Goal: Task Accomplishment & Management: Use online tool/utility

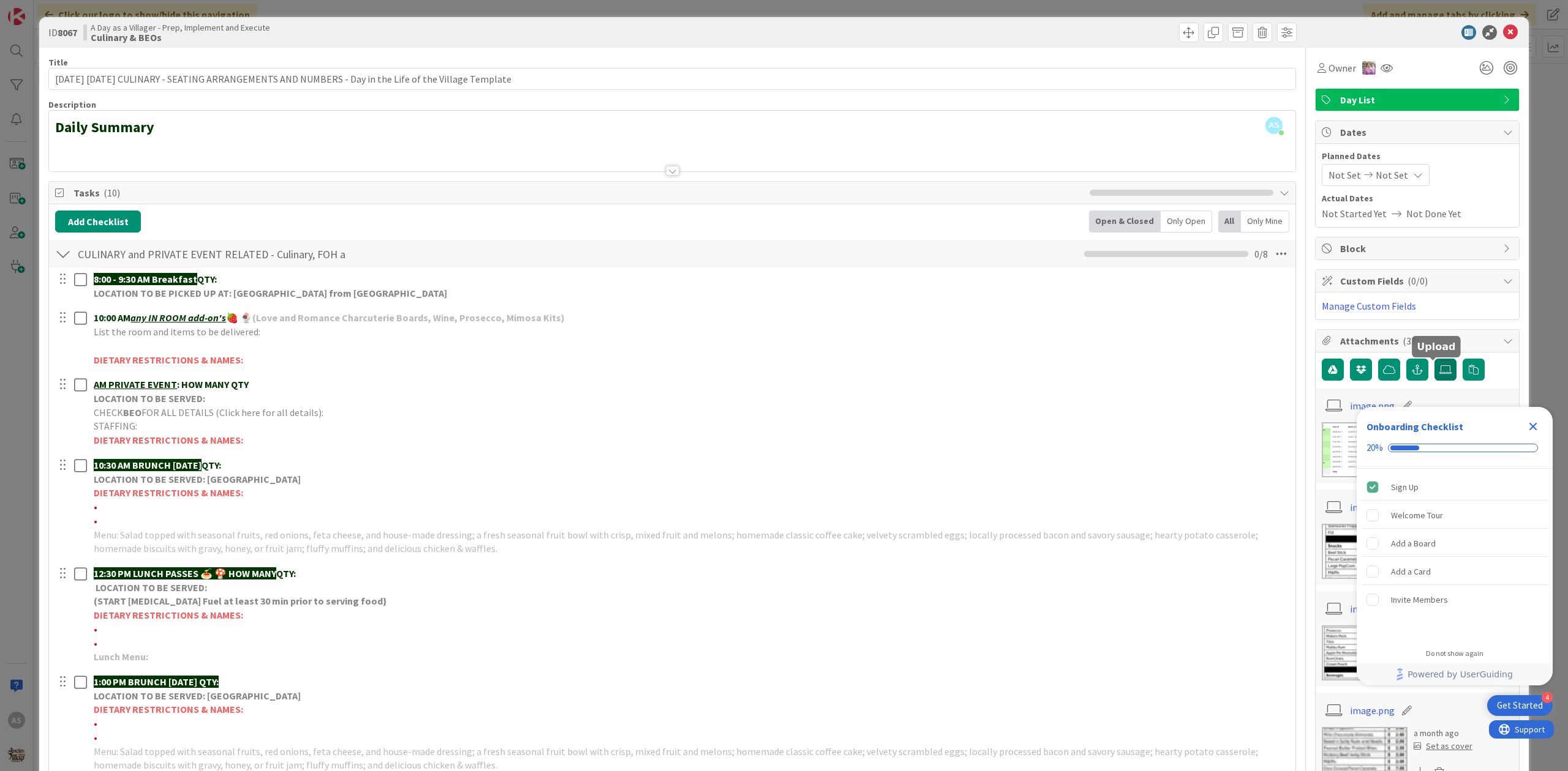
click at [1439, 372] on icon at bounding box center [1445, 369] width 12 height 10
click at [1434, 358] on input "file" at bounding box center [1434, 358] width 0 height 0
click at [1434, 377] on label at bounding box center [1444, 369] width 22 height 22
click at [1434, 358] on input "file" at bounding box center [1434, 358] width 0 height 0
click at [1539, 434] on div "Close Checklist" at bounding box center [1533, 427] width 19 height 19
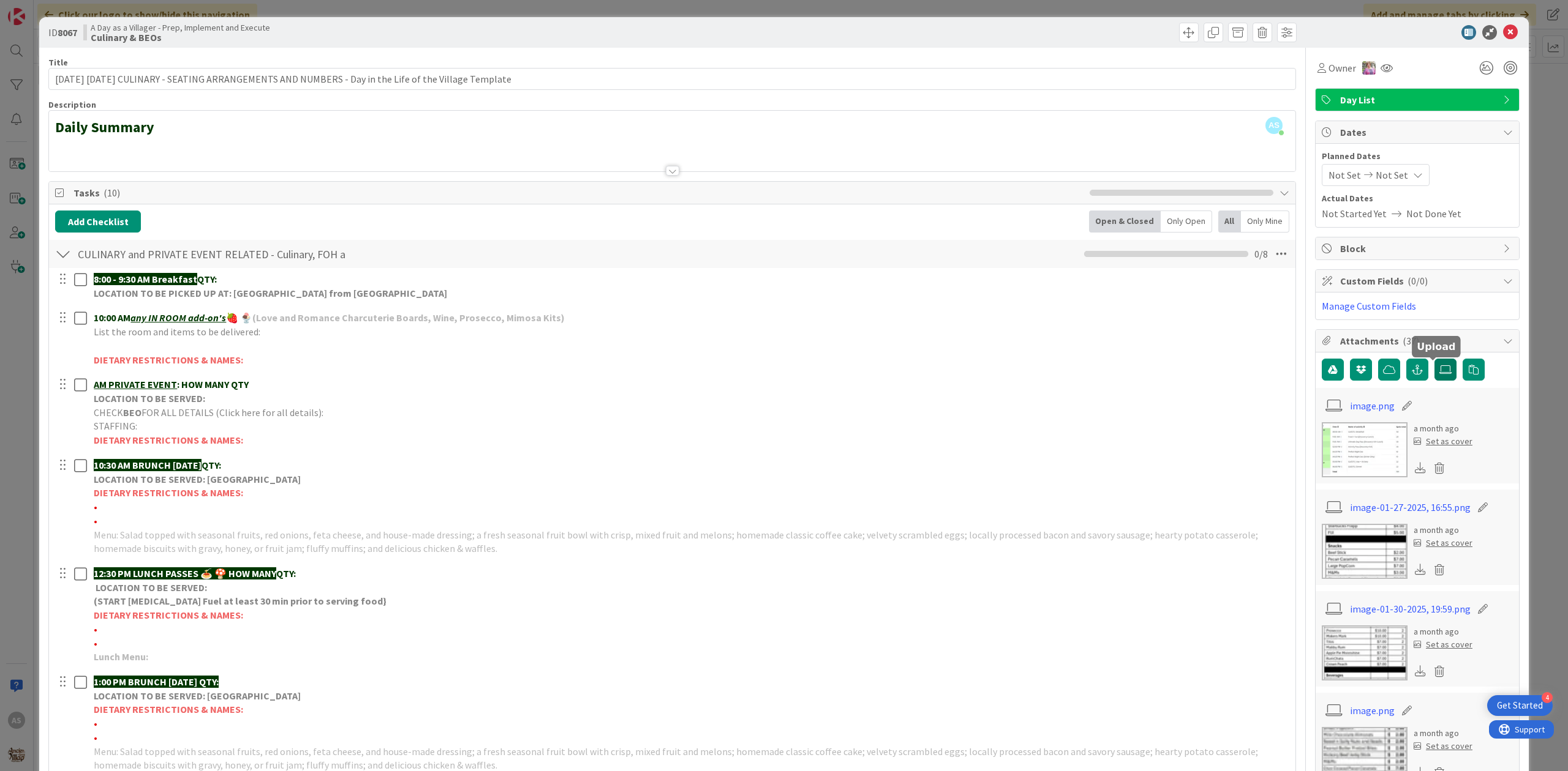
click at [1439, 370] on icon at bounding box center [1445, 369] width 12 height 10
click at [1434, 358] on input "file" at bounding box center [1434, 358] width 0 height 0
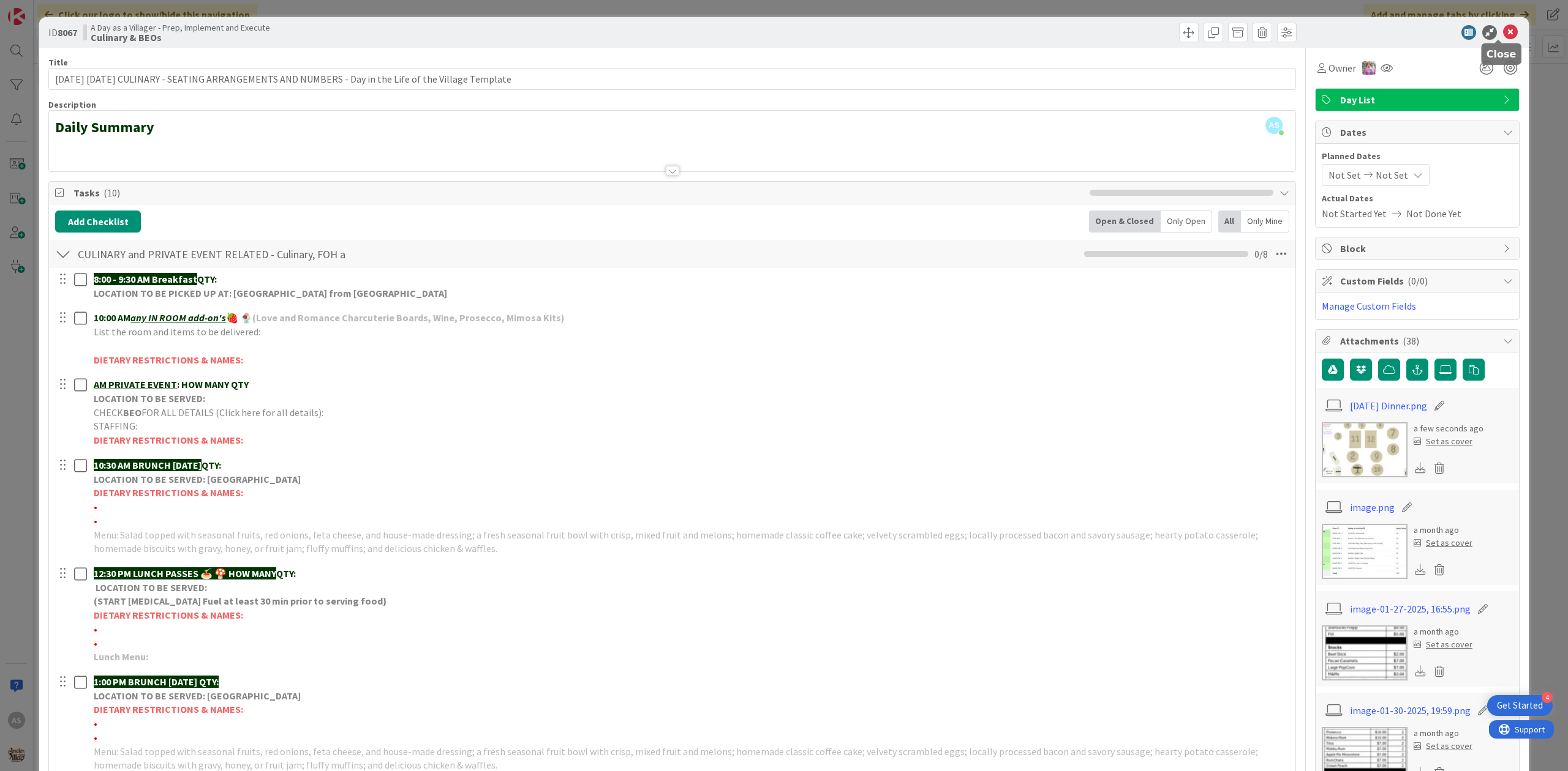
click at [1503, 32] on icon at bounding box center [1510, 32] width 15 height 15
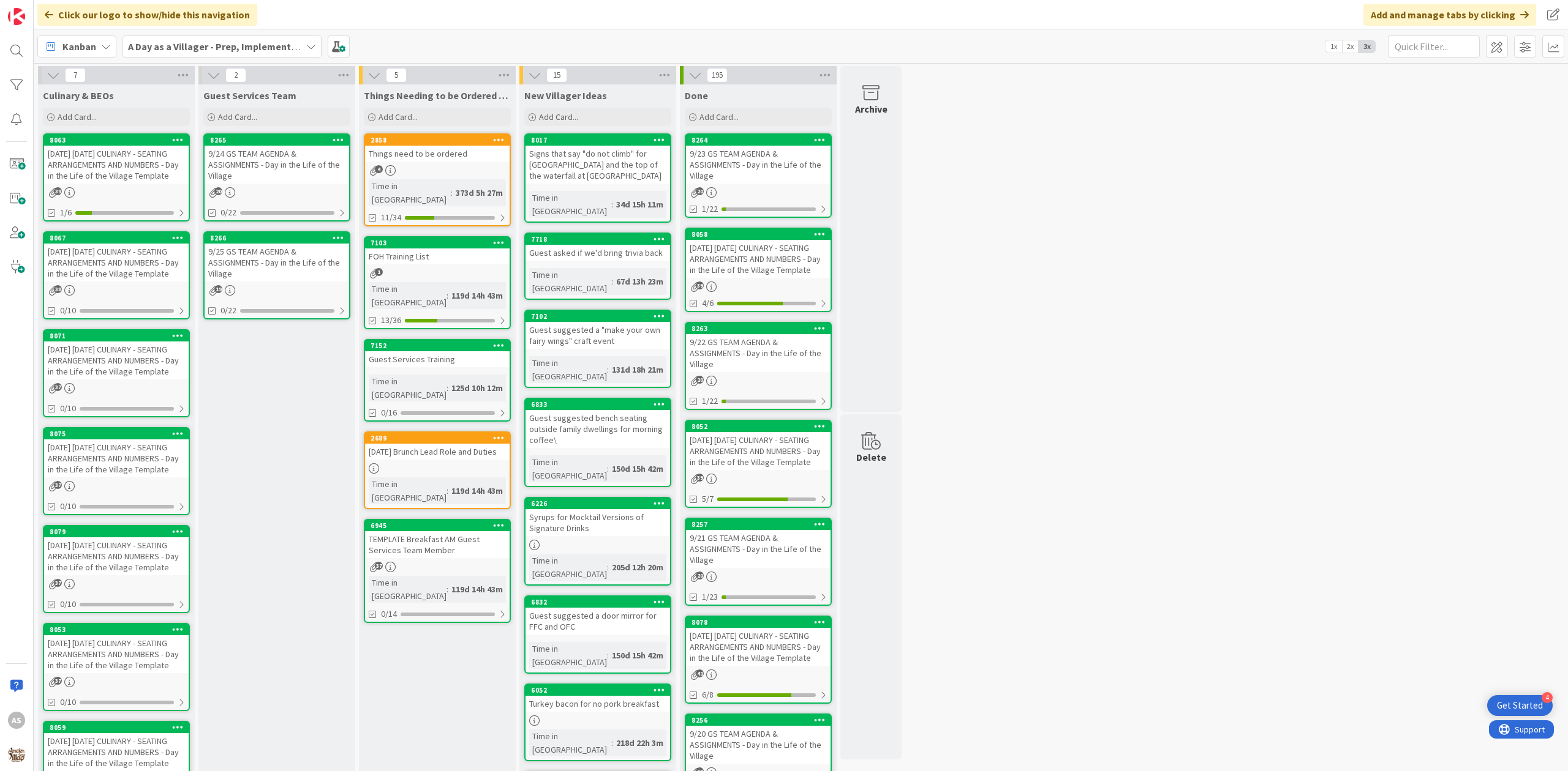
click at [117, 278] on div "[DATE] [DATE] CULINARY - SEATING ARRANGEMENTS AND NUMBERS - Day in the Life of …" at bounding box center [116, 262] width 145 height 38
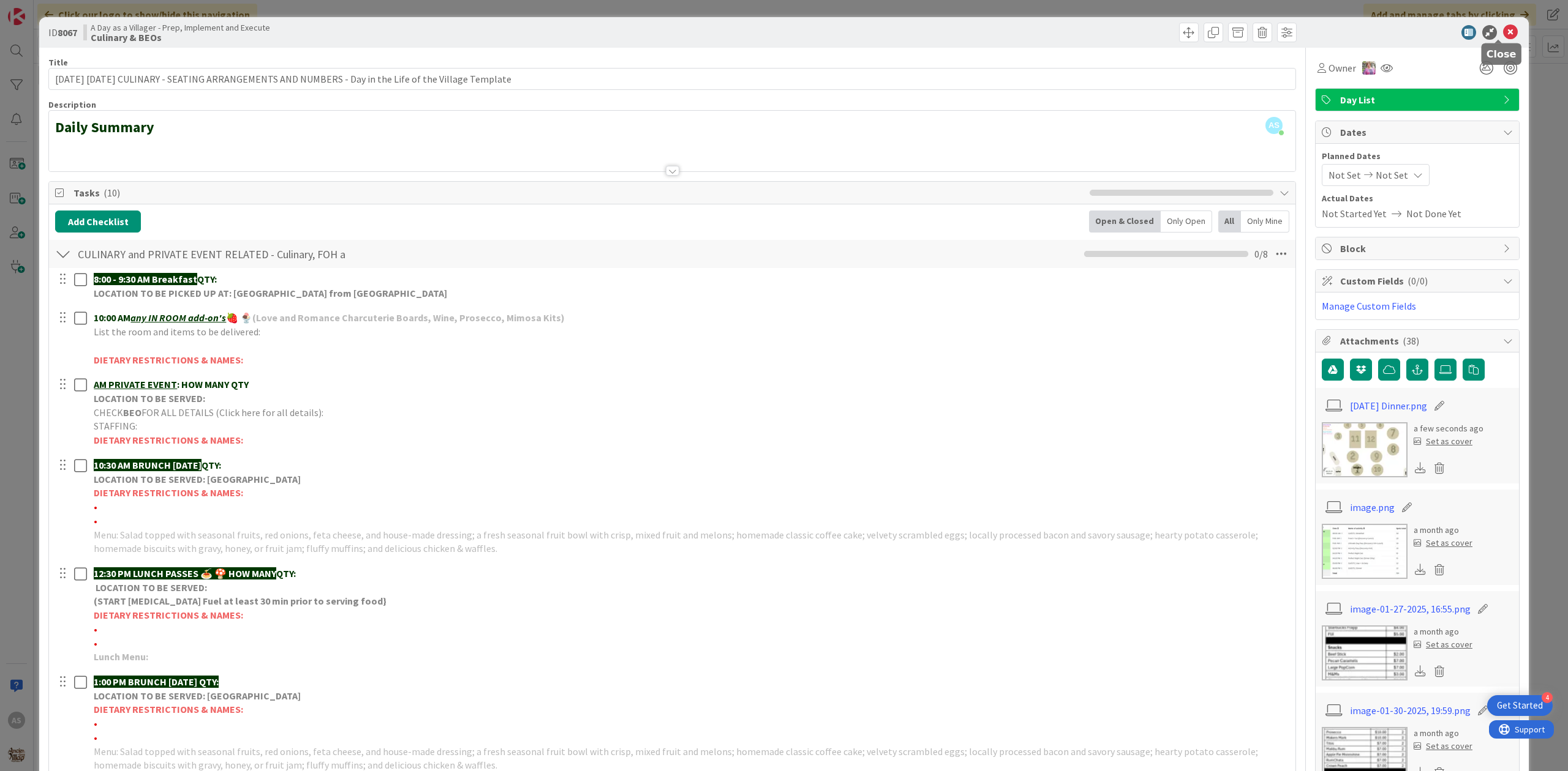
click at [1504, 32] on icon at bounding box center [1510, 32] width 15 height 15
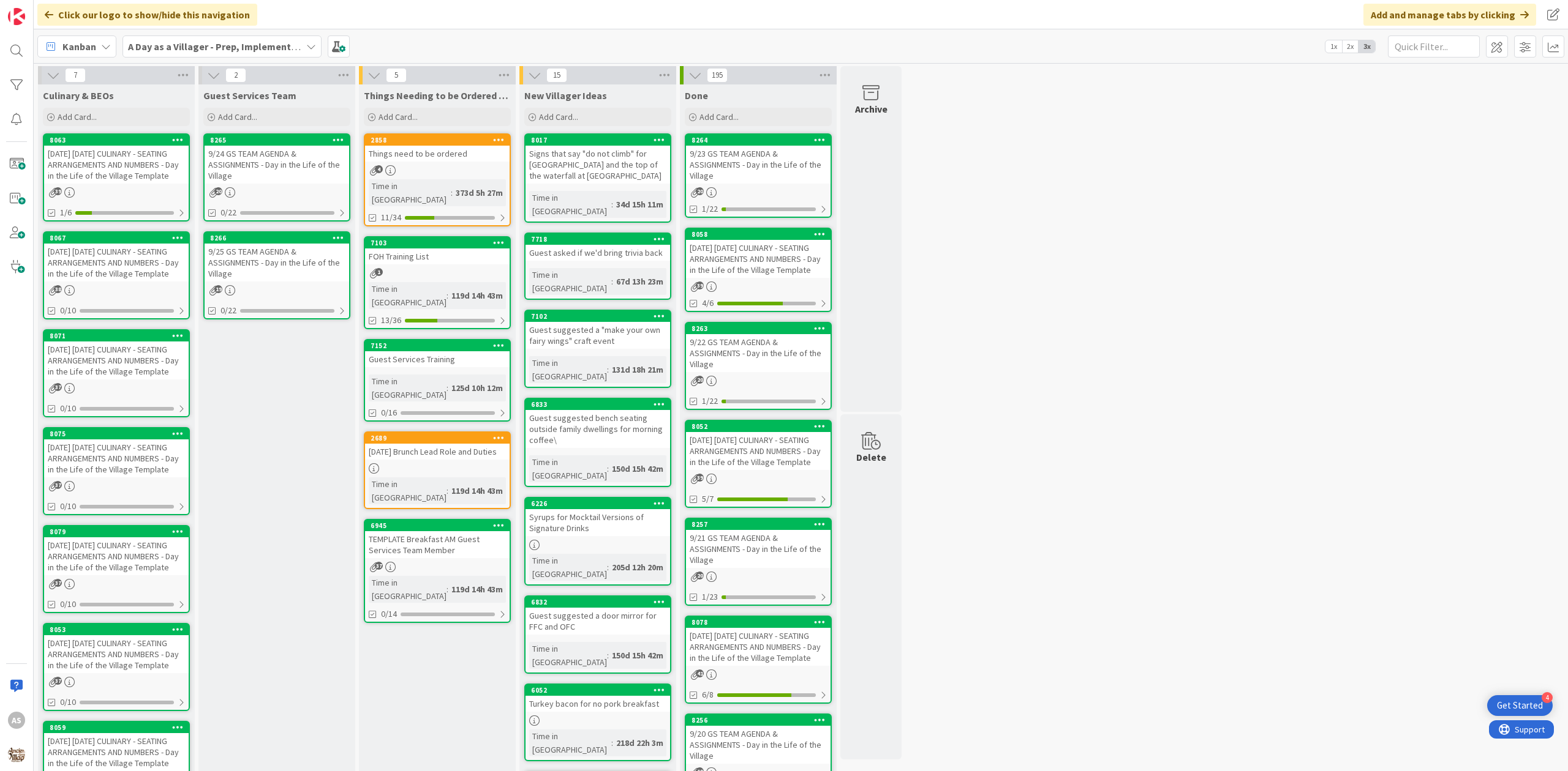
click at [440, 148] on div "Things need to be ordered" at bounding box center [436, 153] width 145 height 16
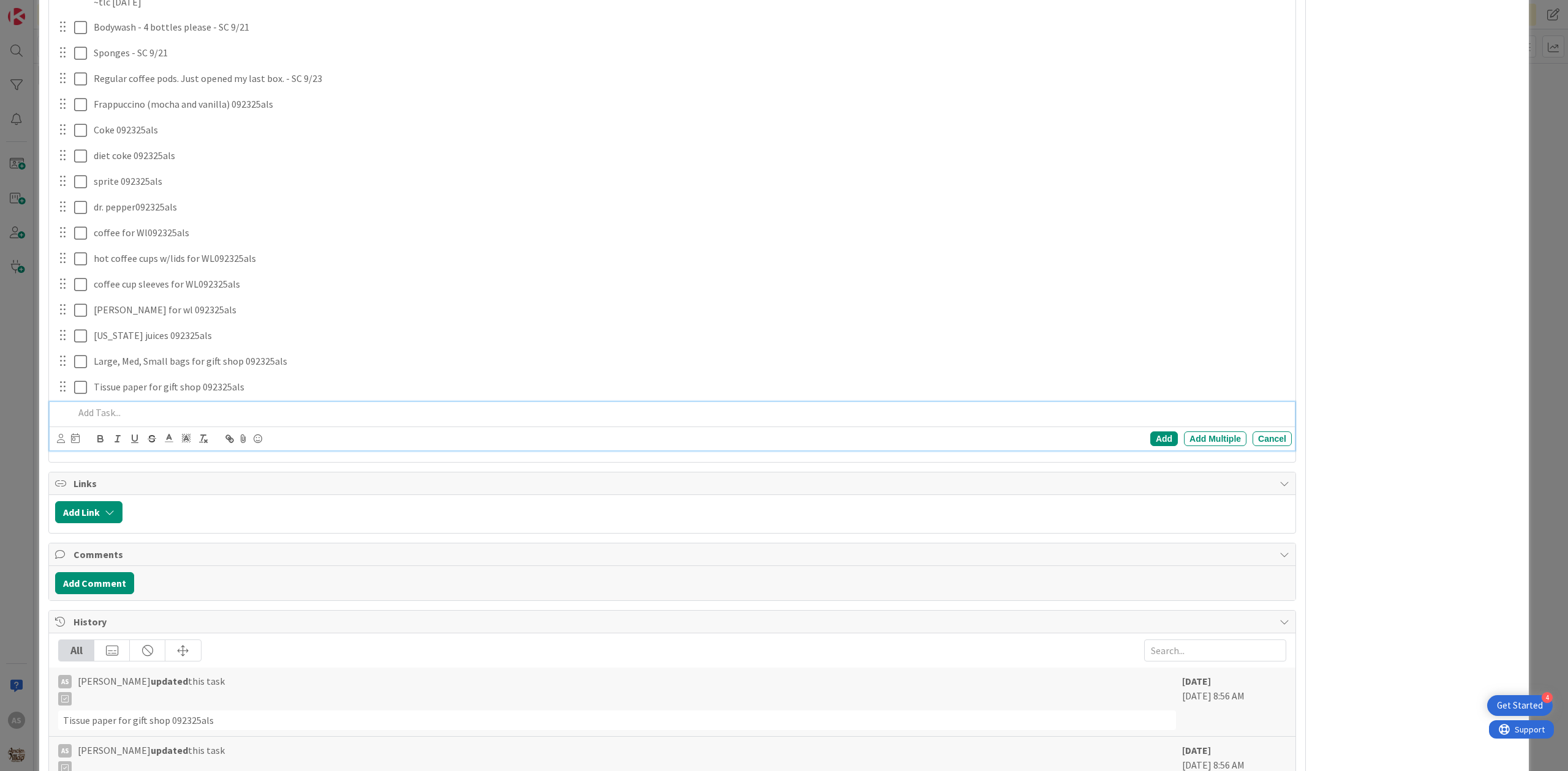
click at [151, 420] on p at bounding box center [681, 413] width 1213 height 14
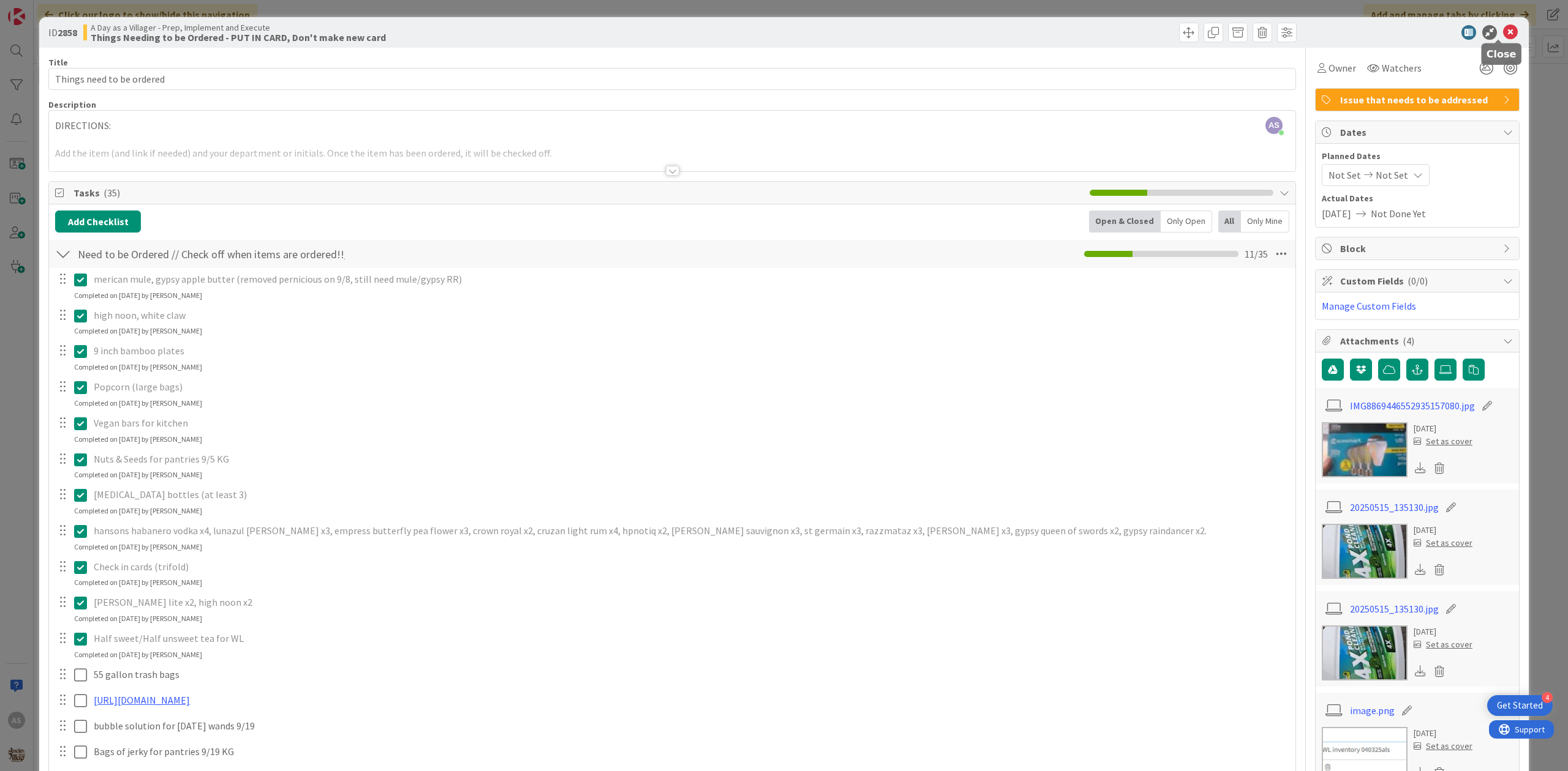
click at [1503, 37] on icon at bounding box center [1510, 32] width 15 height 15
